Goal: Task Accomplishment & Management: Manage account settings

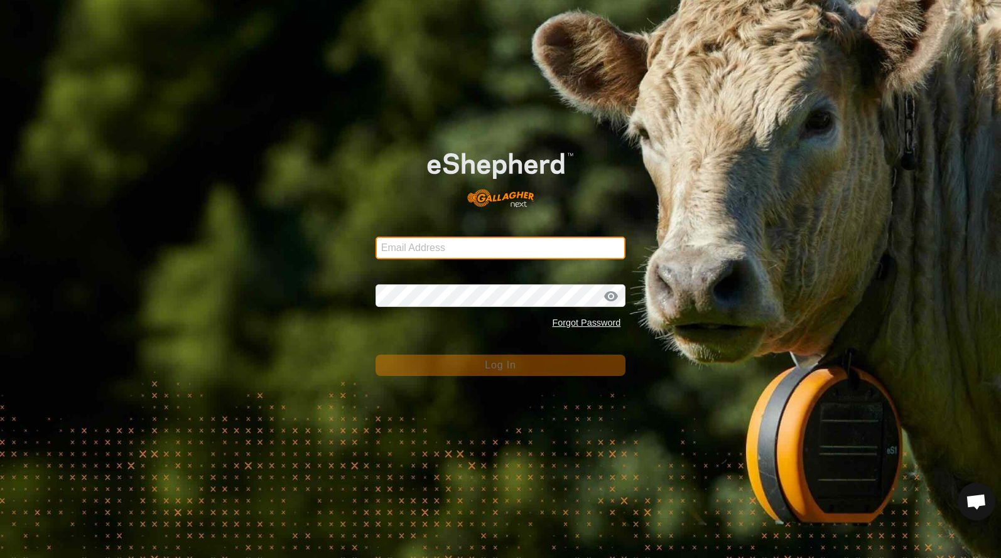
type input "[EMAIL_ADDRESS][DOMAIN_NAME]"
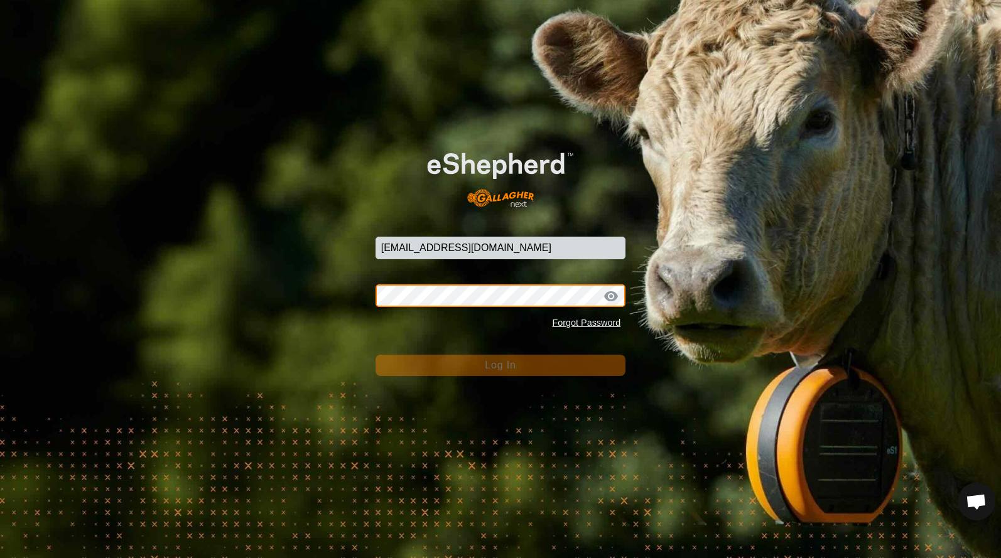
click at [500, 365] on button "Log In" at bounding box center [501, 365] width 251 height 21
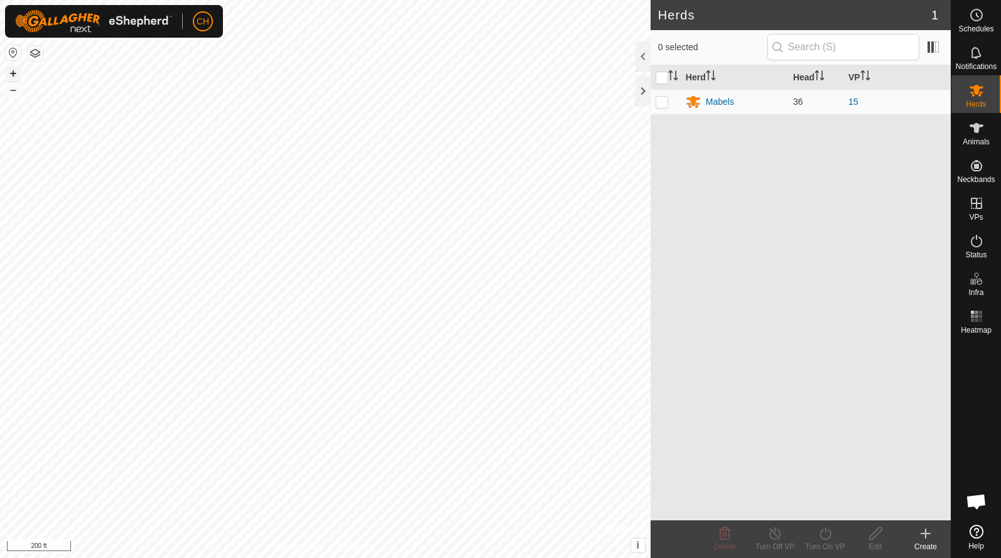
click at [13, 78] on button "+" at bounding box center [13, 73] width 15 height 15
click at [13, 70] on button "+" at bounding box center [13, 73] width 15 height 15
click at [15, 90] on button "–" at bounding box center [13, 89] width 15 height 15
click at [18, 70] on button "+" at bounding box center [13, 73] width 15 height 15
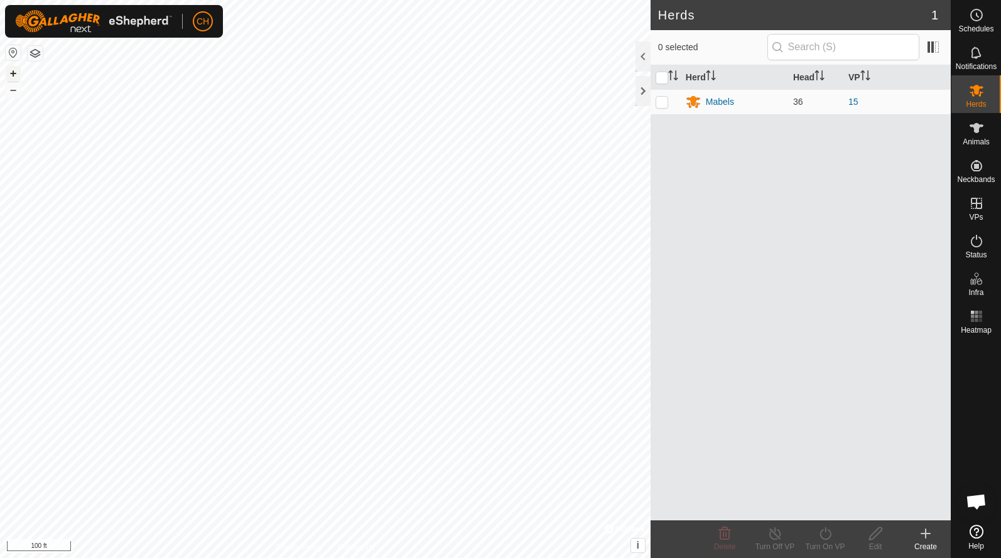
click at [18, 70] on button "+" at bounding box center [13, 73] width 15 height 15
click at [969, 248] on icon at bounding box center [976, 241] width 15 height 15
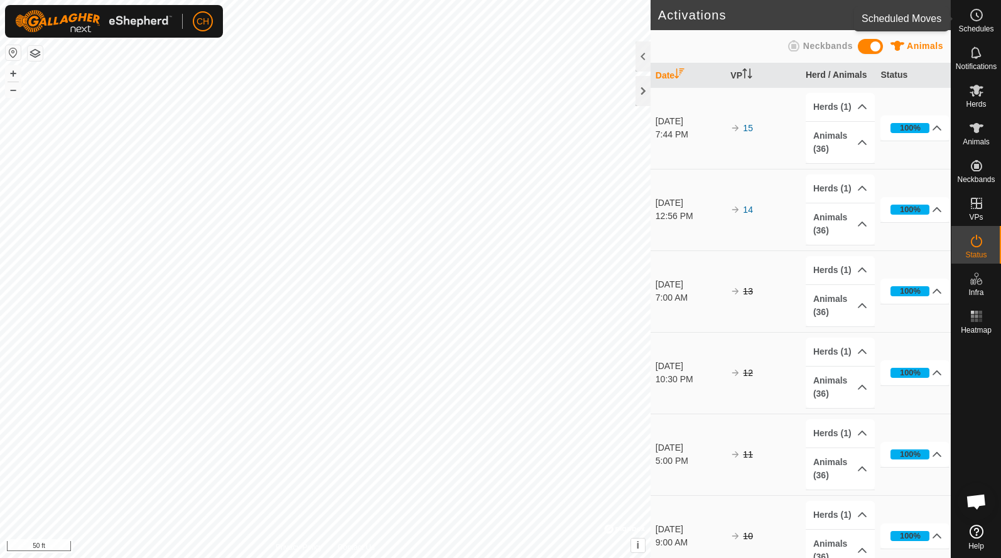
click at [984, 26] on span "Schedules" at bounding box center [975, 29] width 35 height 8
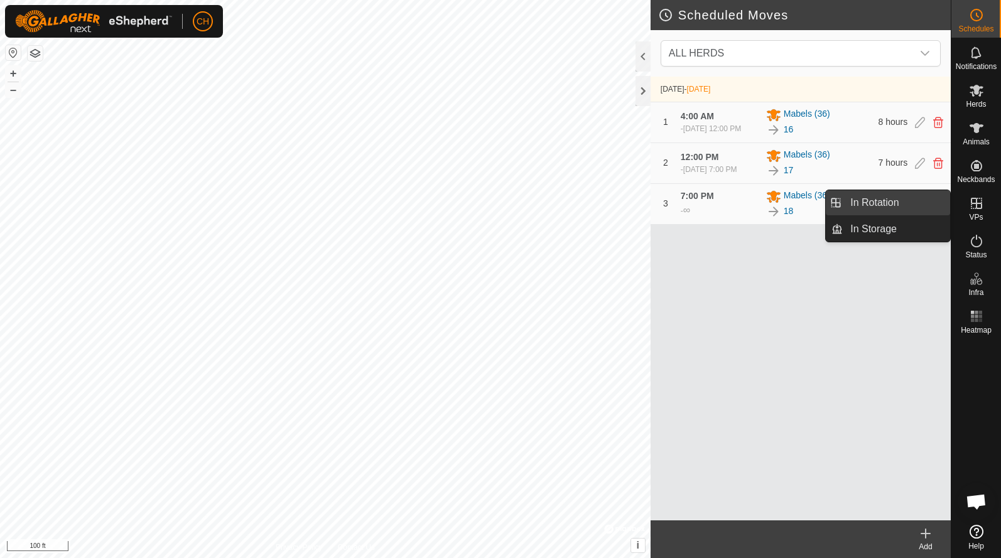
click at [916, 208] on link "In Rotation" at bounding box center [896, 202] width 107 height 25
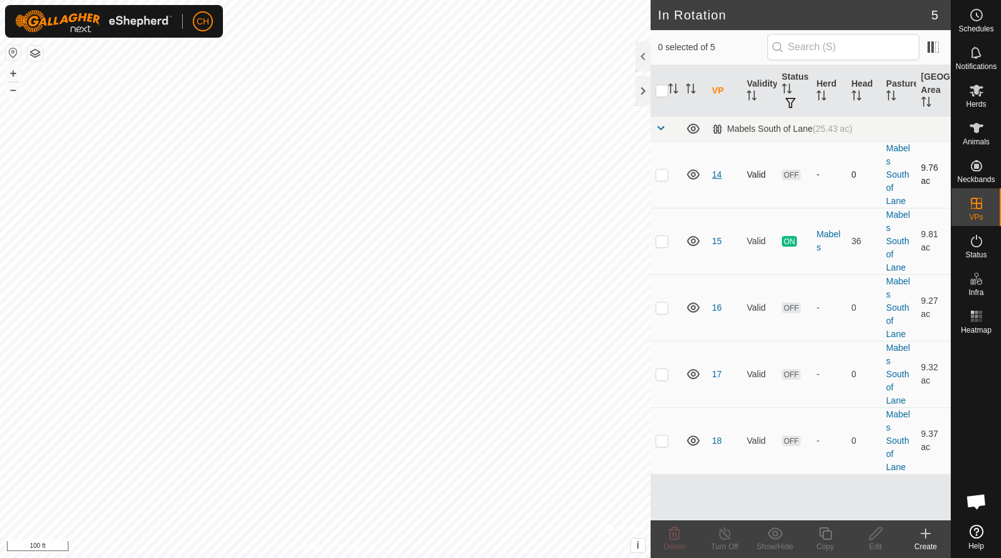
click at [717, 171] on link "14" at bounding box center [717, 175] width 10 height 10
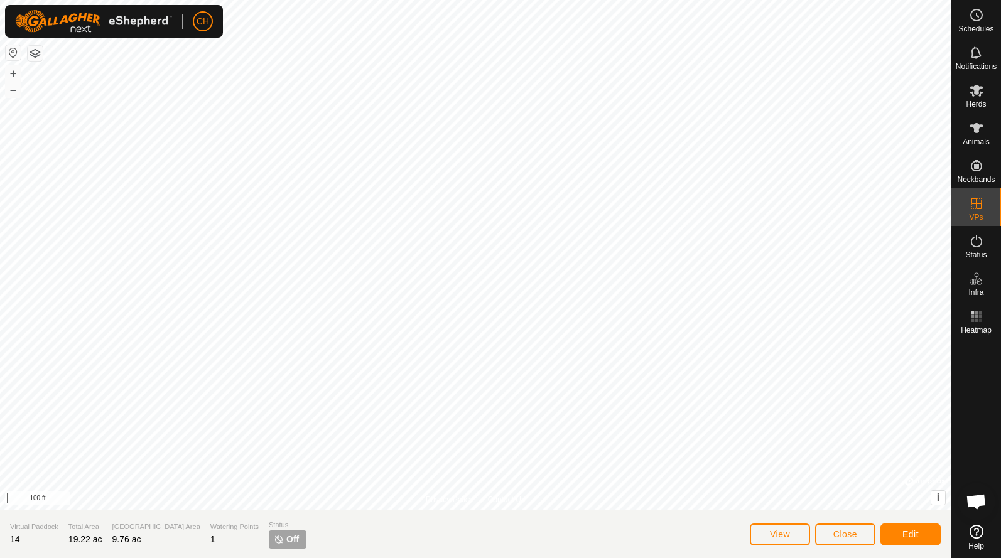
click at [840, 532] on span "Close" at bounding box center [845, 534] width 24 height 10
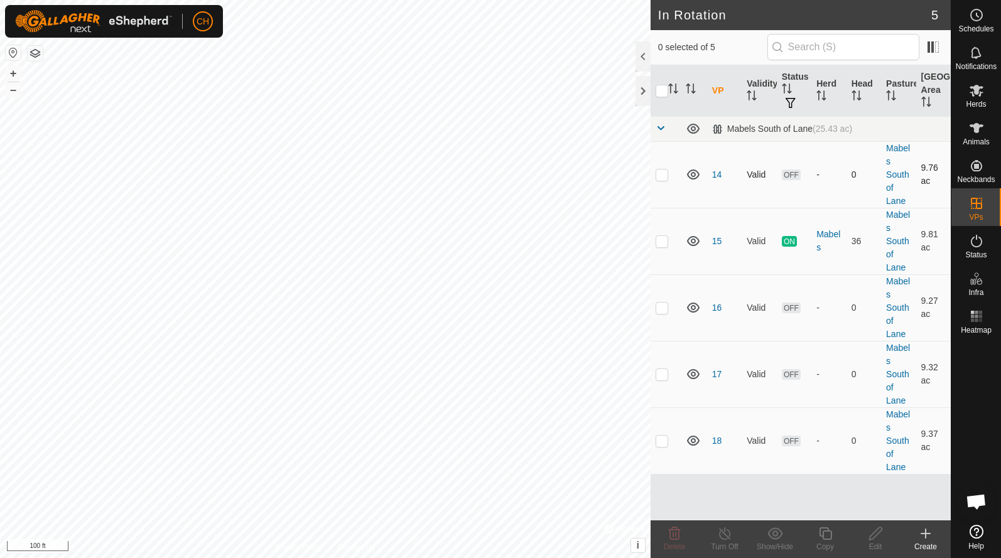
click at [665, 181] on td at bounding box center [666, 174] width 30 height 67
click at [675, 537] on icon at bounding box center [675, 534] width 12 height 13
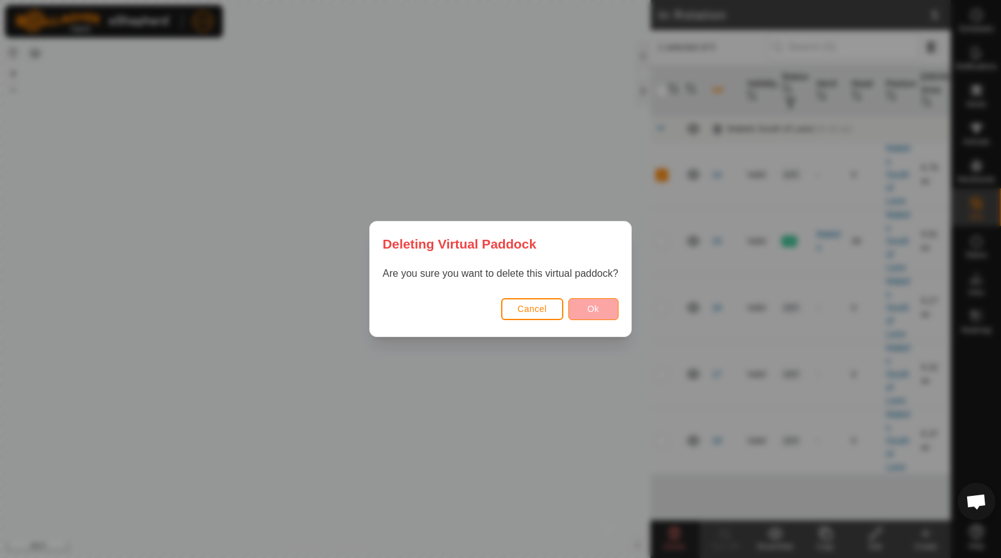
click at [612, 313] on button "Ok" at bounding box center [593, 309] width 50 height 22
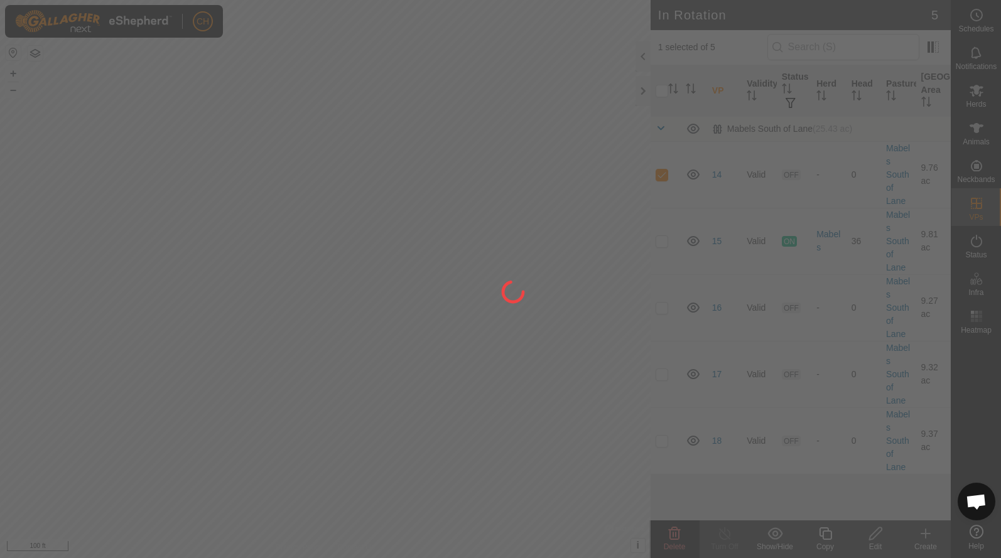
checkbox input "false"
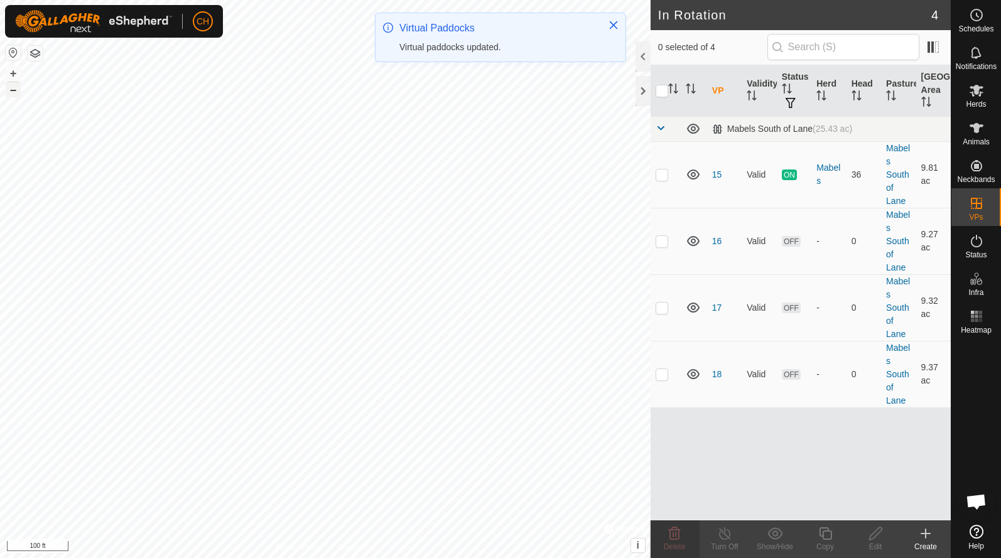
click at [14, 90] on button "–" at bounding box center [13, 89] width 15 height 15
